Goal: Task Accomplishment & Management: Complete application form

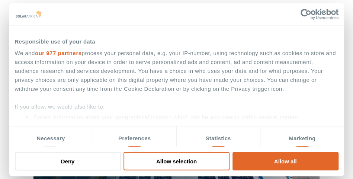
scroll to position [427, 0]
select select "40"
click at [77, 7] on select "Industry Type Agriculture Automotive Corporate Parks FMCG Food Processing Hospi…" at bounding box center [119, 14] width 85 height 15
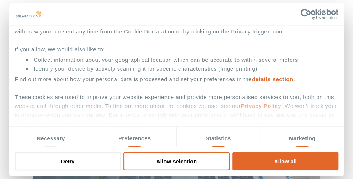
scroll to position [70, 0]
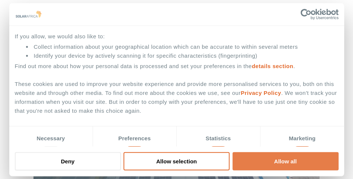
click at [257, 160] on button "Allow all" at bounding box center [285, 161] width 106 height 18
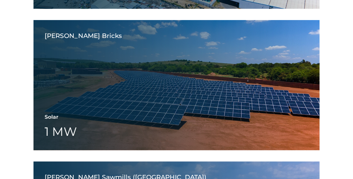
scroll to position [742, 0]
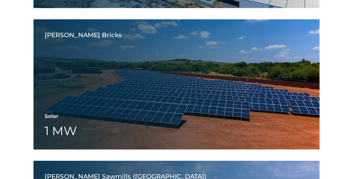
click at [148, 87] on div "Rosema Bricks Solar 1 MW Battery Wheeling" at bounding box center [176, 84] width 286 height 130
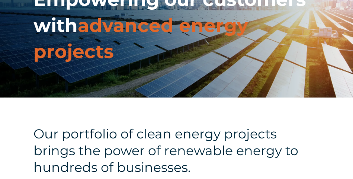
scroll to position [0, 0]
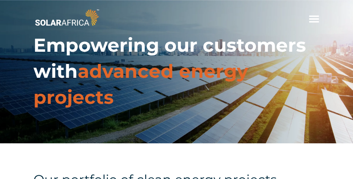
click at [310, 21] on span "hello" at bounding box center [313, 18] width 11 height 11
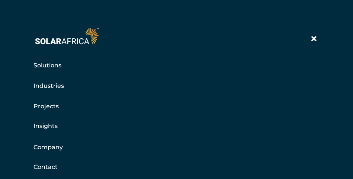
scroll to position [33, 0]
click at [45, 148] on link "Company" at bounding box center [47, 146] width 29 height 9
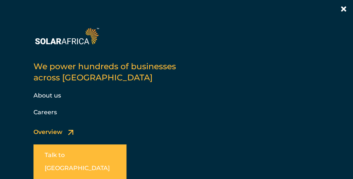
click at [43, 109] on link "Careers" at bounding box center [44, 111] width 23 height 7
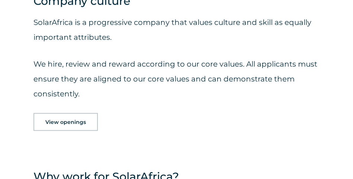
scroll to position [560, 0]
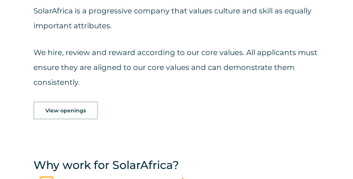
click at [82, 94] on div "SolarAfrica is a progressive company that values culture and skill as equally i…" at bounding box center [176, 49] width 286 height 106
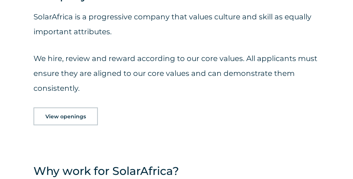
click at [75, 119] on span "View openings" at bounding box center [65, 116] width 40 height 5
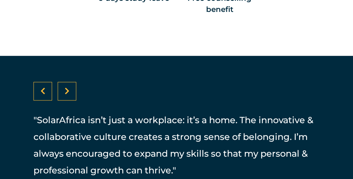
scroll to position [1167, 0]
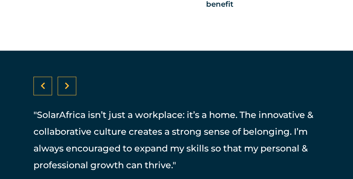
click at [64, 88] on div at bounding box center [67, 86] width 19 height 19
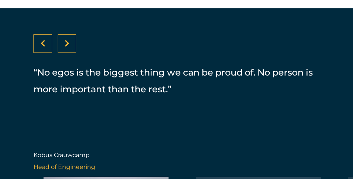
scroll to position [1208, 0]
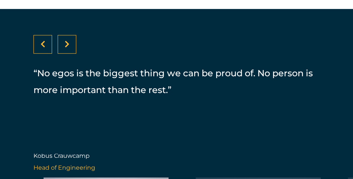
click at [72, 38] on div at bounding box center [67, 44] width 19 height 19
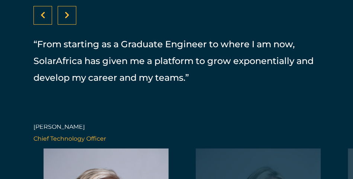
scroll to position [1233, 0]
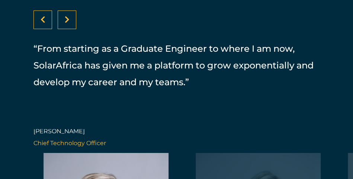
click at [69, 17] on div at bounding box center [67, 19] width 19 height 19
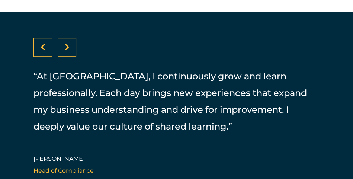
scroll to position [1203, 0]
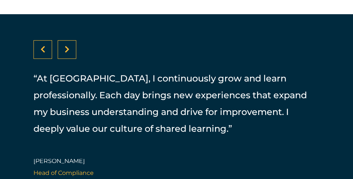
click at [70, 42] on div at bounding box center [67, 49] width 19 height 19
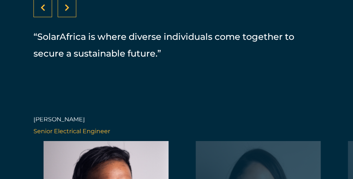
scroll to position [1243, 0]
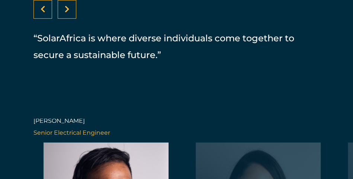
click at [66, 12] on icon at bounding box center [67, 9] width 5 height 7
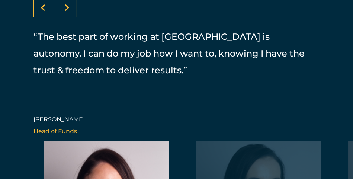
scroll to position [1242, 0]
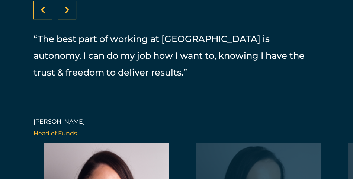
click at [72, 17] on div at bounding box center [67, 10] width 19 height 19
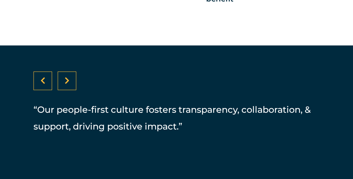
scroll to position [1171, 0]
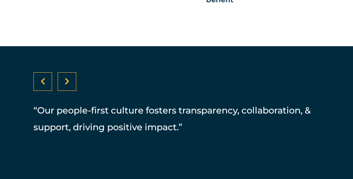
click at [65, 83] on icon at bounding box center [67, 81] width 5 height 7
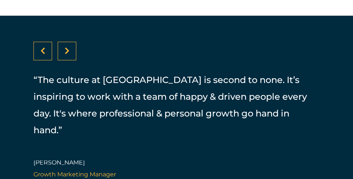
scroll to position [1199, 0]
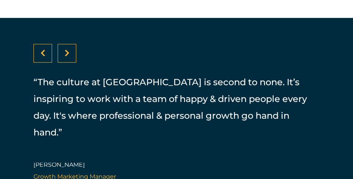
click at [70, 54] on div at bounding box center [67, 53] width 19 height 19
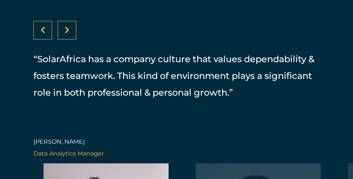
scroll to position [1220, 0]
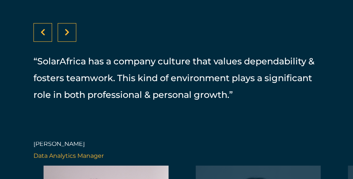
click at [72, 33] on div at bounding box center [67, 32] width 19 height 19
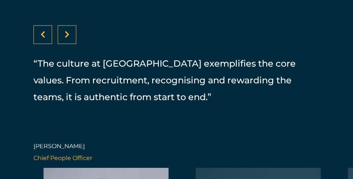
scroll to position [1211, 0]
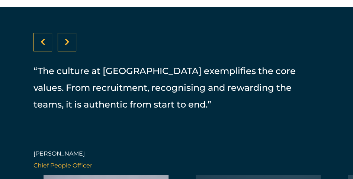
click at [63, 38] on div at bounding box center [67, 42] width 19 height 19
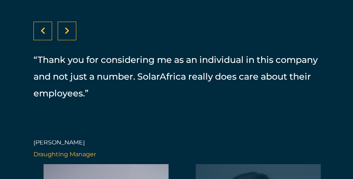
scroll to position [1221, 0]
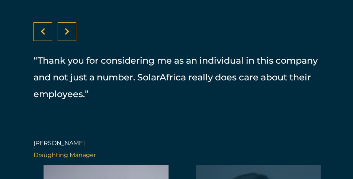
click at [66, 33] on icon at bounding box center [67, 31] width 5 height 7
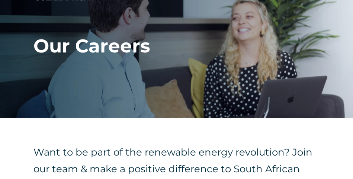
scroll to position [0, 0]
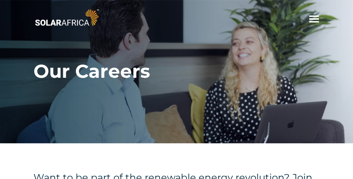
click at [317, 20] on span "hello" at bounding box center [313, 18] width 11 height 11
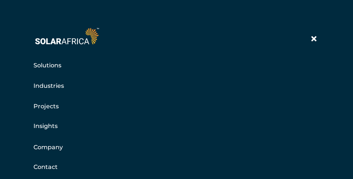
click at [45, 144] on link "Company" at bounding box center [47, 146] width 29 height 9
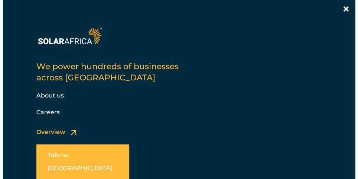
scroll to position [146, 0]
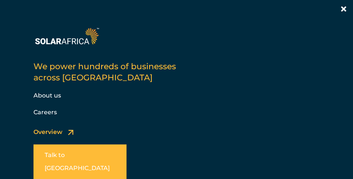
click at [59, 160] on link at bounding box center [79, 171] width 93 height 55
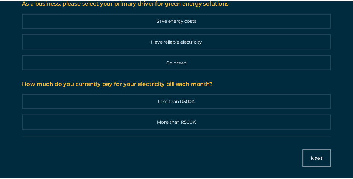
scroll to position [0, 0]
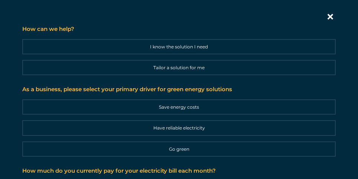
click at [328, 14] on icon "Contact form | Slide-in" at bounding box center [331, 17] width 6 height 6
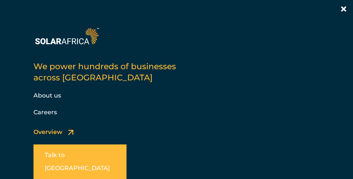
scroll to position [221, 0]
click at [47, 94] on link "About us" at bounding box center [46, 95] width 27 height 7
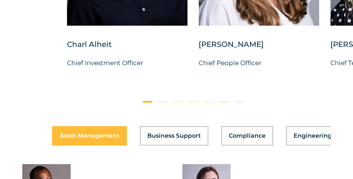
scroll to position [2043, 0]
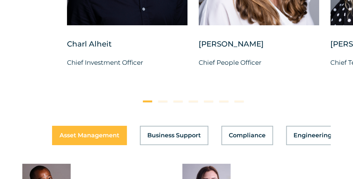
drag, startPoint x: 0, startPoint y: 0, endPoint x: 34, endPoint y: 80, distance: 86.7
click at [34, 92] on div at bounding box center [192, 99] width 319 height 15
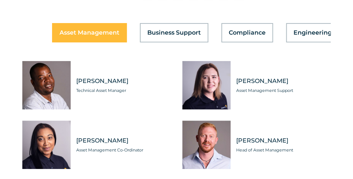
scroll to position [2143, 0]
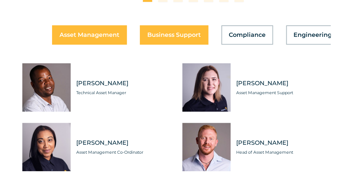
click at [170, 29] on button "Business Support" at bounding box center [174, 34] width 68 height 19
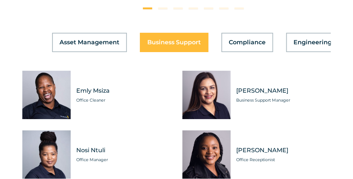
scroll to position [2136, 0]
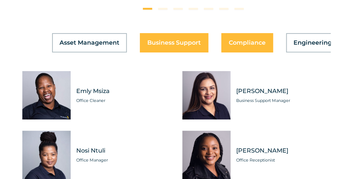
click at [234, 33] on button "Compliance" at bounding box center [247, 42] width 52 height 19
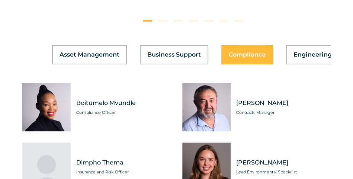
scroll to position [2123, 0]
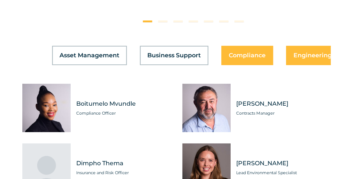
click at [310, 52] on span "Engineering" at bounding box center [312, 55] width 38 height 6
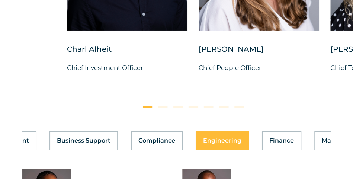
scroll to position [0, 91]
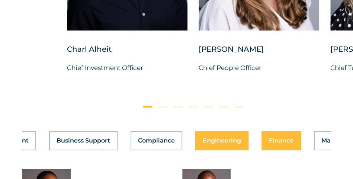
click at [273, 131] on button "Finance" at bounding box center [280, 140] width 39 height 19
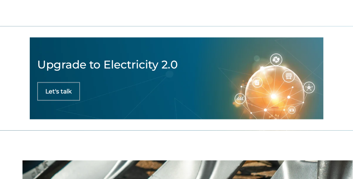
scroll to position [2622, 0]
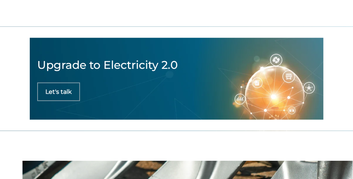
click at [56, 82] on link "Let's talk" at bounding box center [58, 91] width 43 height 19
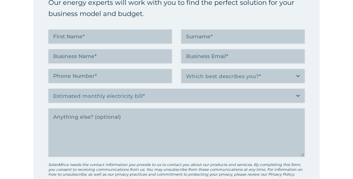
scroll to position [279, 0]
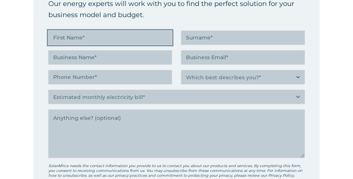
click at [94, 40] on input "First Name (Required)" at bounding box center [109, 37] width 123 height 14
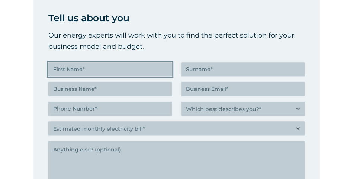
scroll to position [253, 0]
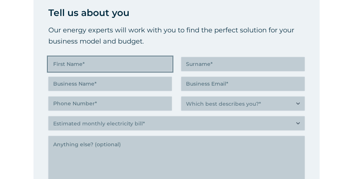
click at [116, 65] on input "First Name (Required)" at bounding box center [109, 64] width 123 height 14
type input "Thapelo"
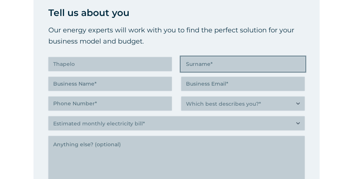
click at [200, 59] on input "Surname (Required)" at bounding box center [242, 64] width 123 height 14
type input "Mafabatho"
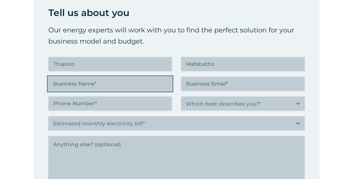
click at [132, 81] on input "Business Name (Required)" at bounding box center [109, 84] width 123 height 14
type input "Mafabs T Trading and Projects"
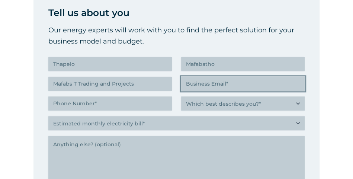
click at [192, 81] on input "Business Email (Required)" at bounding box center [242, 84] width 123 height 14
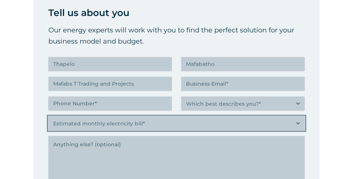
click at [111, 126] on select "Estimated monthly electricity bill* Less than R500K More than R500K" at bounding box center [176, 123] width 256 height 14
select select "Less than R500K"
click at [48, 116] on select "Estimated monthly electricity bill* Less than R500K More than R500K" at bounding box center [176, 123] width 256 height 14
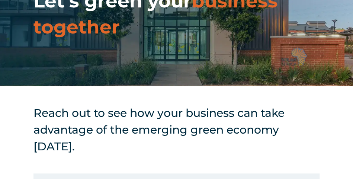
scroll to position [0, 0]
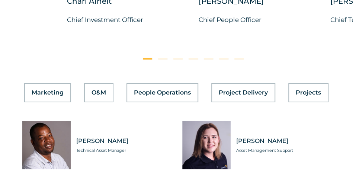
scroll to position [0, 380]
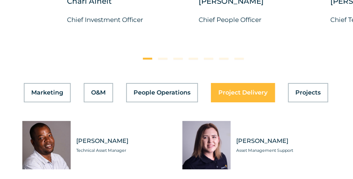
click at [259, 90] on span "Project Delivery" at bounding box center [242, 93] width 49 height 6
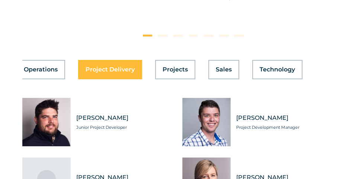
scroll to position [2109, 0]
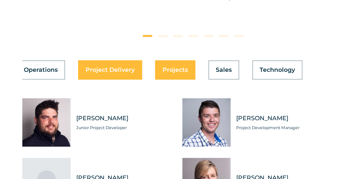
click at [178, 60] on button "Projects" at bounding box center [175, 69] width 40 height 19
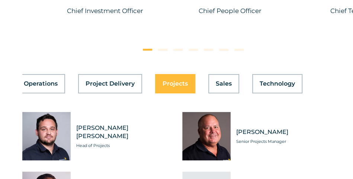
scroll to position [2093, 0]
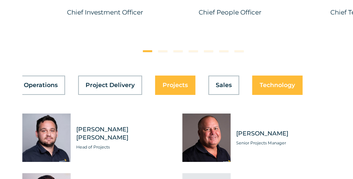
click at [253, 75] on button "Technology" at bounding box center [277, 84] width 50 height 19
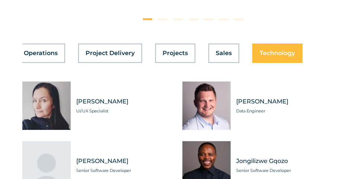
scroll to position [2117, 0]
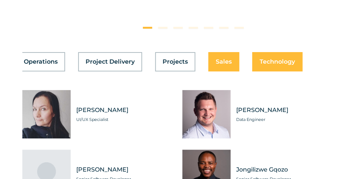
click at [221, 59] on span "Sales" at bounding box center [223, 62] width 16 height 6
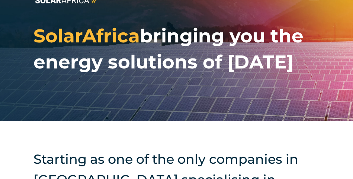
scroll to position [0, 0]
